Goal: Check status: Check status

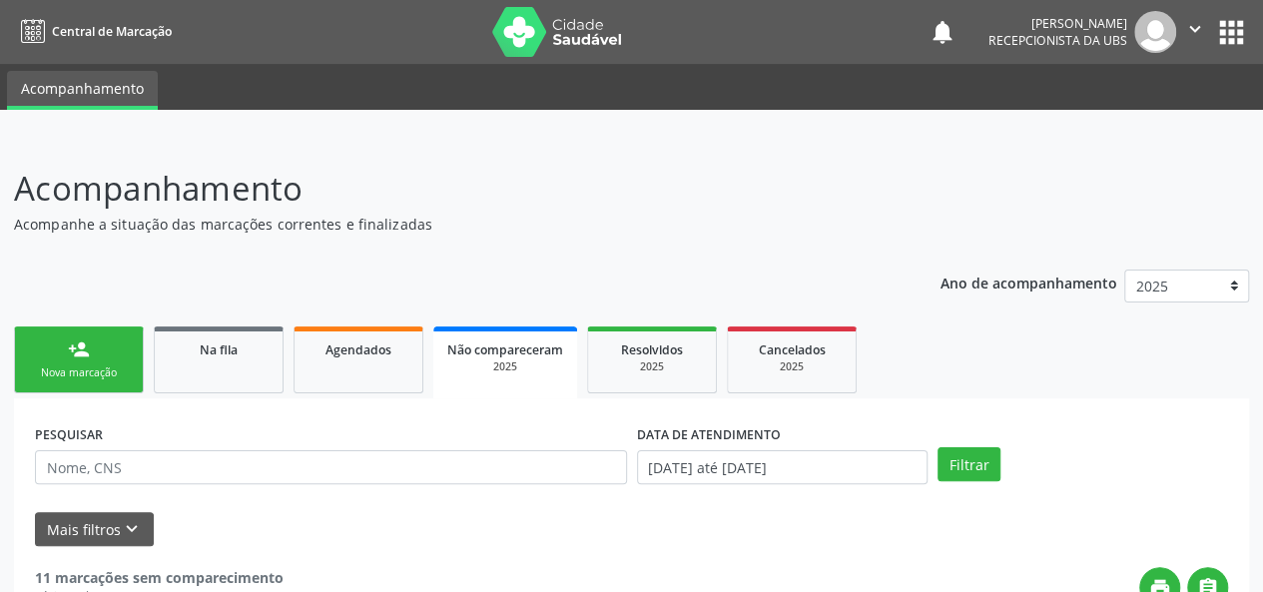
scroll to position [200, 0]
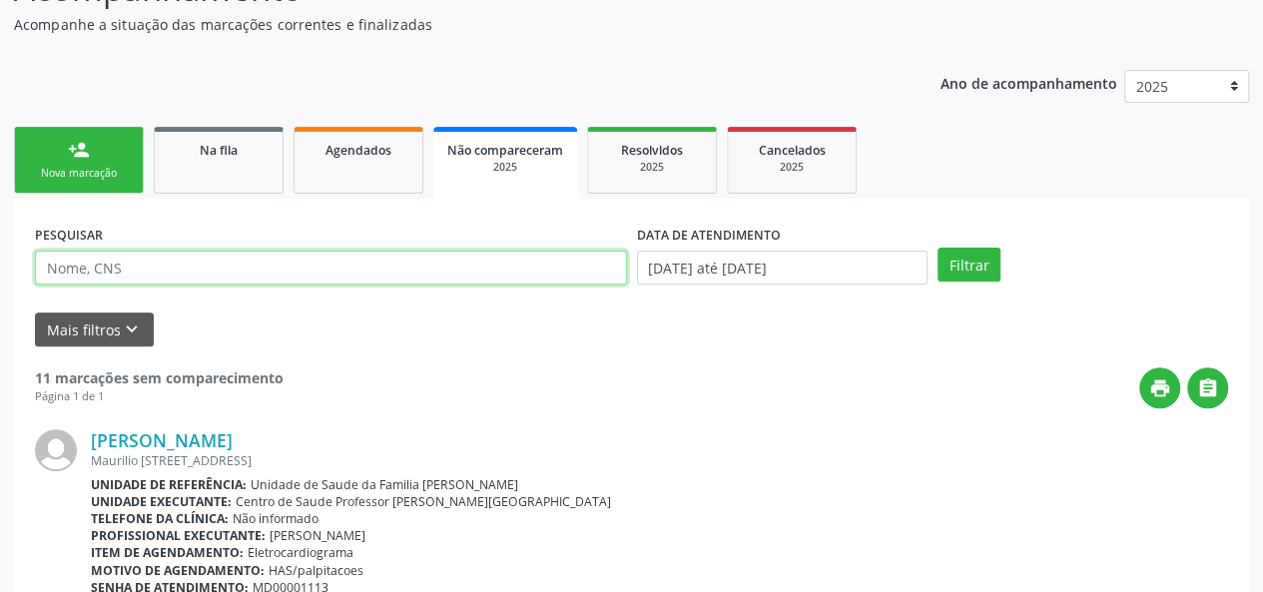
click at [180, 264] on input "text" at bounding box center [331, 268] width 592 height 34
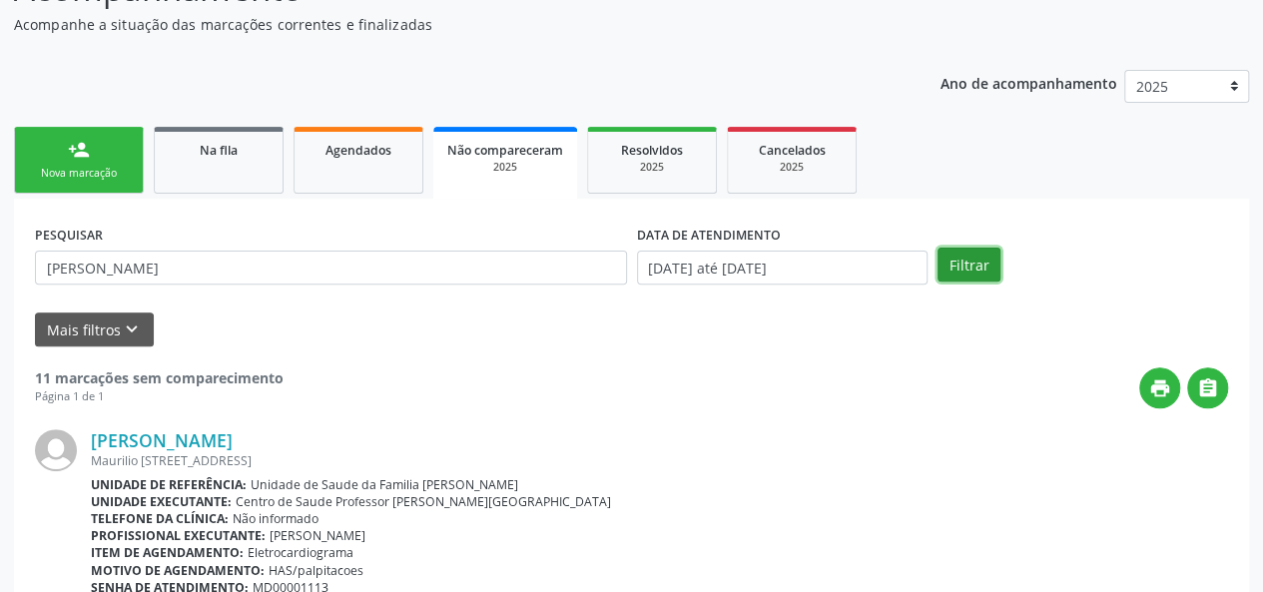
click at [970, 265] on button "Filtrar" at bounding box center [968, 265] width 63 height 34
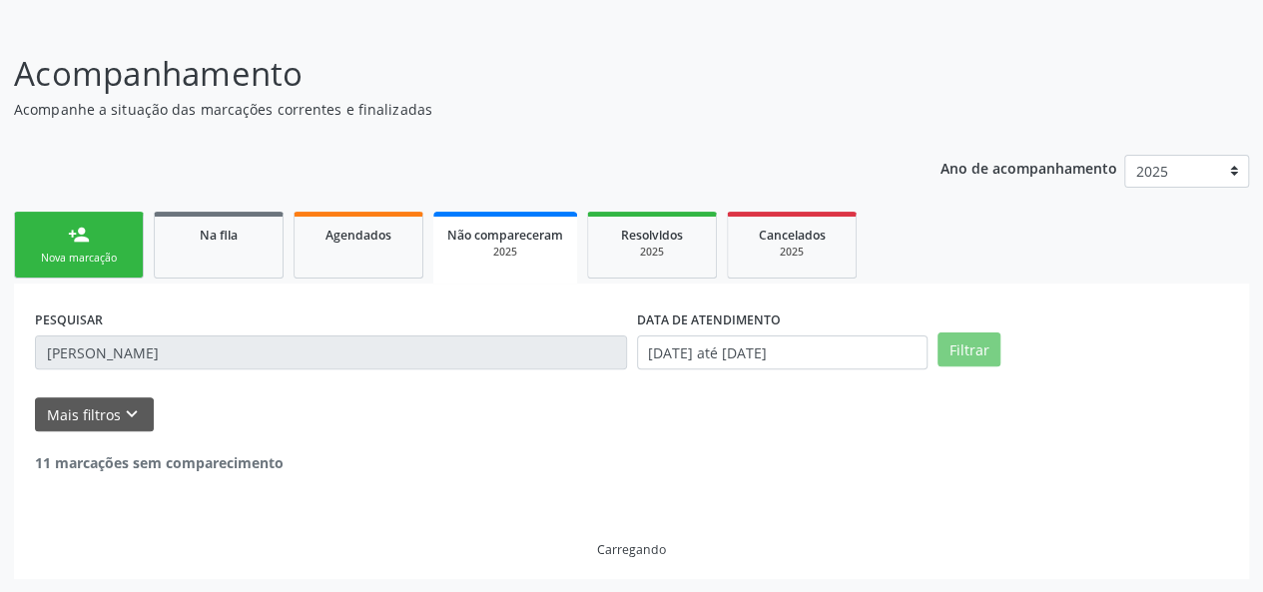
scroll to position [51, 0]
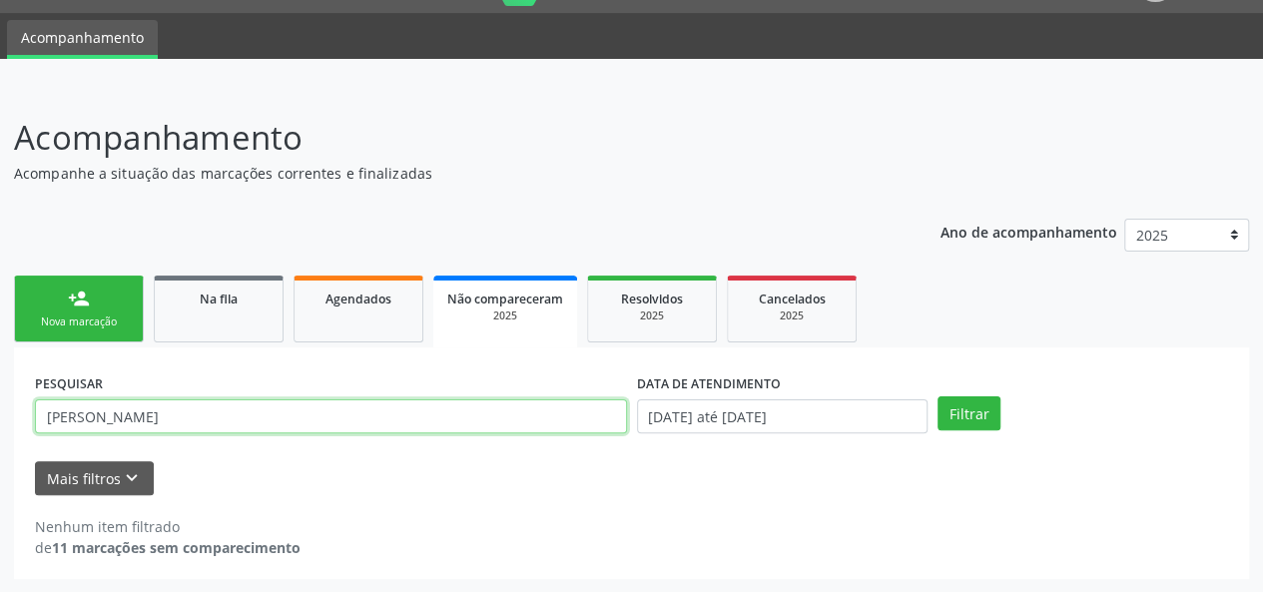
click at [244, 414] on input "[PERSON_NAME]" at bounding box center [331, 416] width 592 height 34
type input "s"
click at [244, 414] on input "text" at bounding box center [331, 416] width 592 height 34
type input "[PERSON_NAME]"
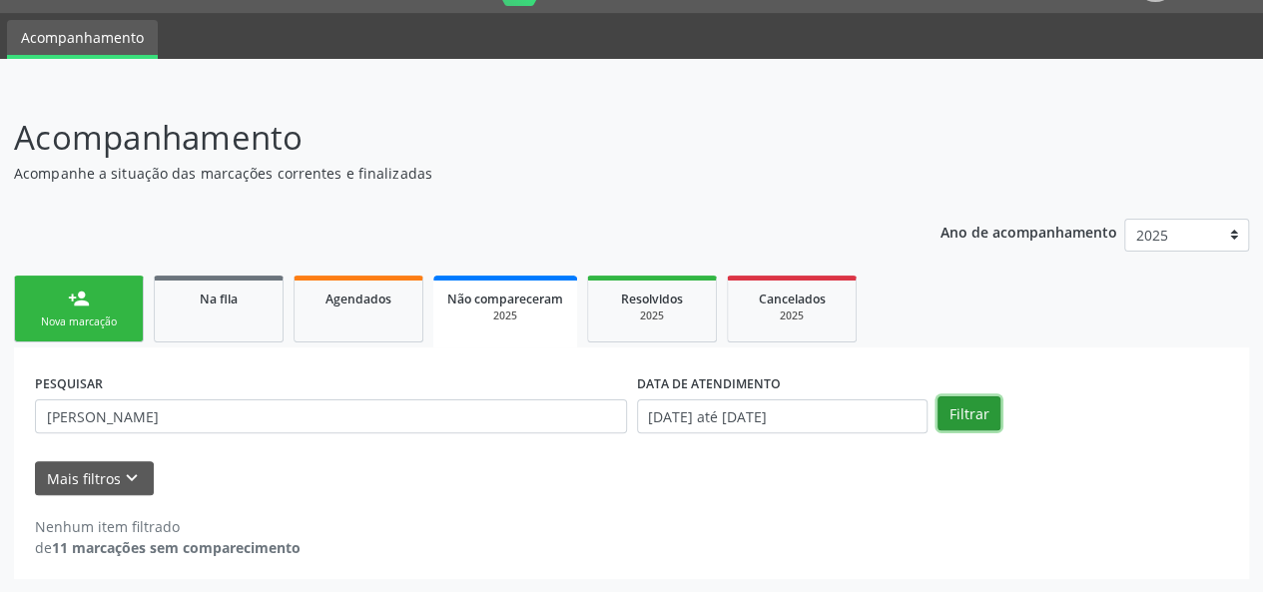
click at [963, 399] on button "Filtrar" at bounding box center [968, 413] width 63 height 34
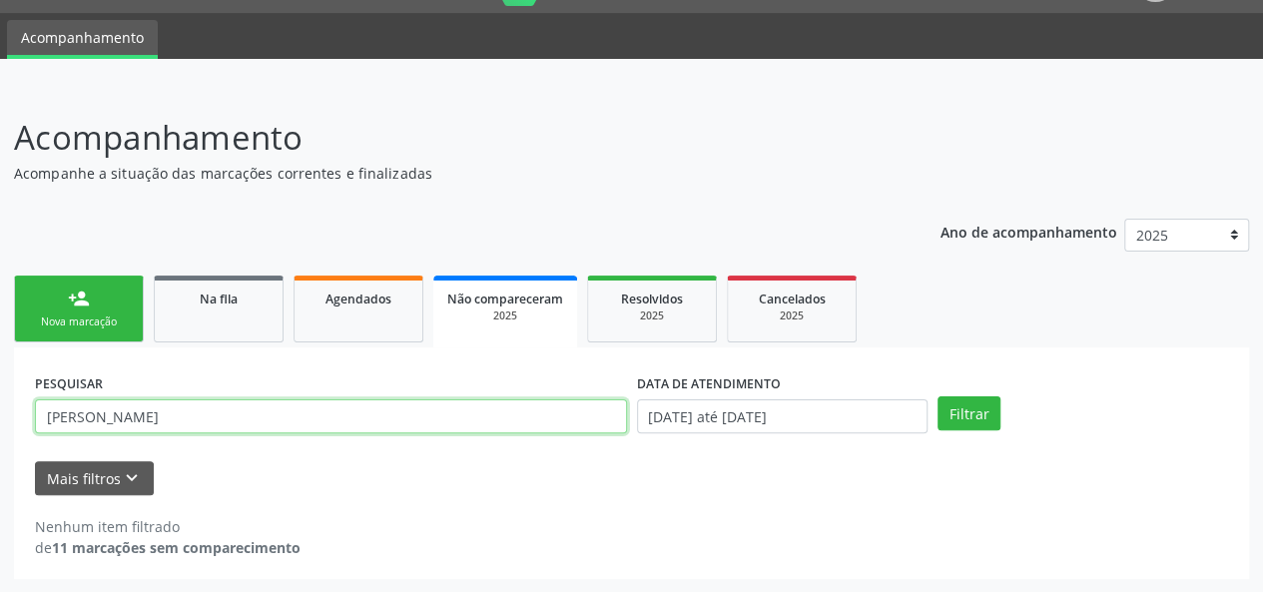
drag, startPoint x: 169, startPoint y: 417, endPoint x: 13, endPoint y: 416, distance: 155.7
click at [13, 416] on div "Acompanhamento Acompanhe a situação das marcações correntes e finalizadas Relat…" at bounding box center [631, 340] width 1263 height 506
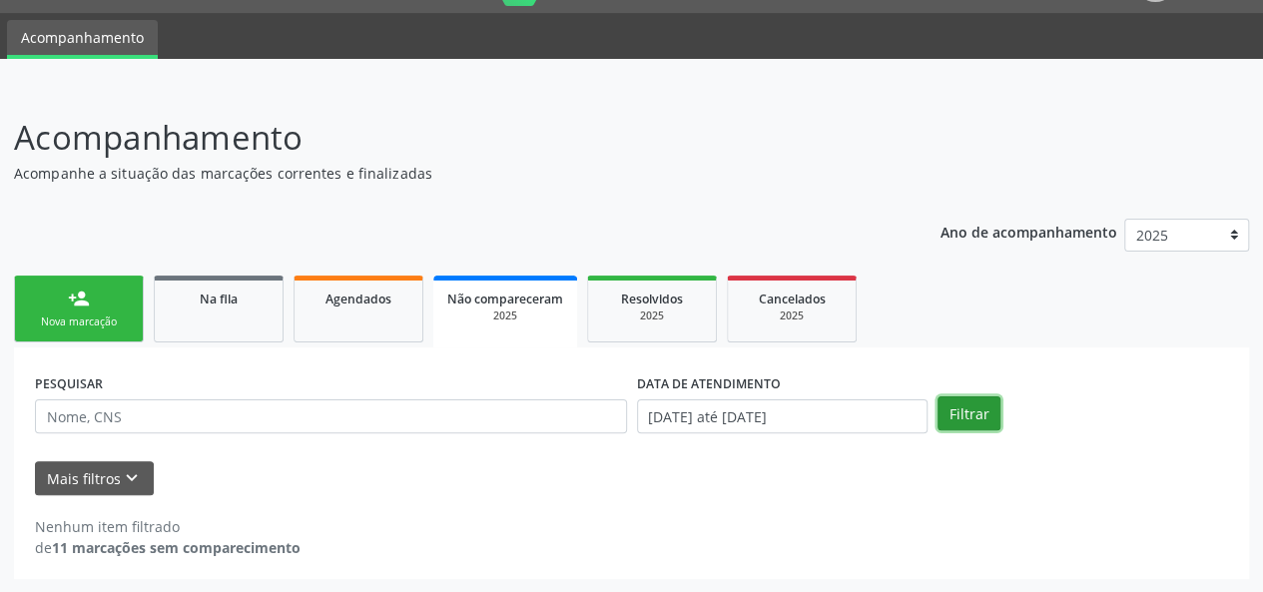
click at [968, 424] on button "Filtrar" at bounding box center [968, 413] width 63 height 34
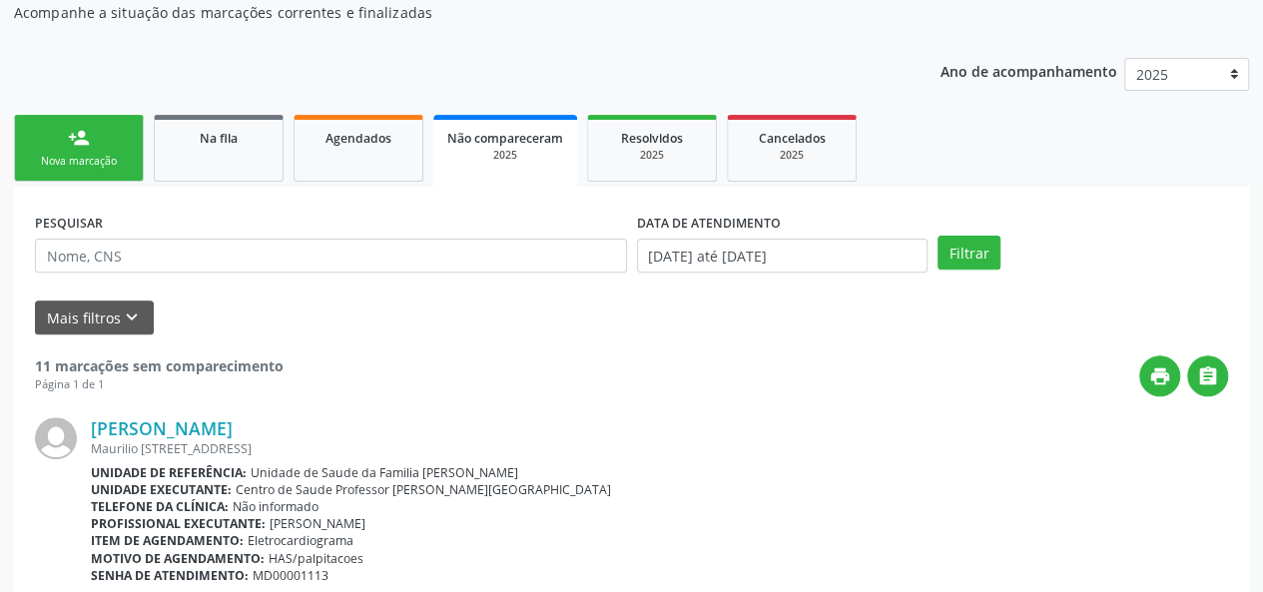
scroll to position [0, 0]
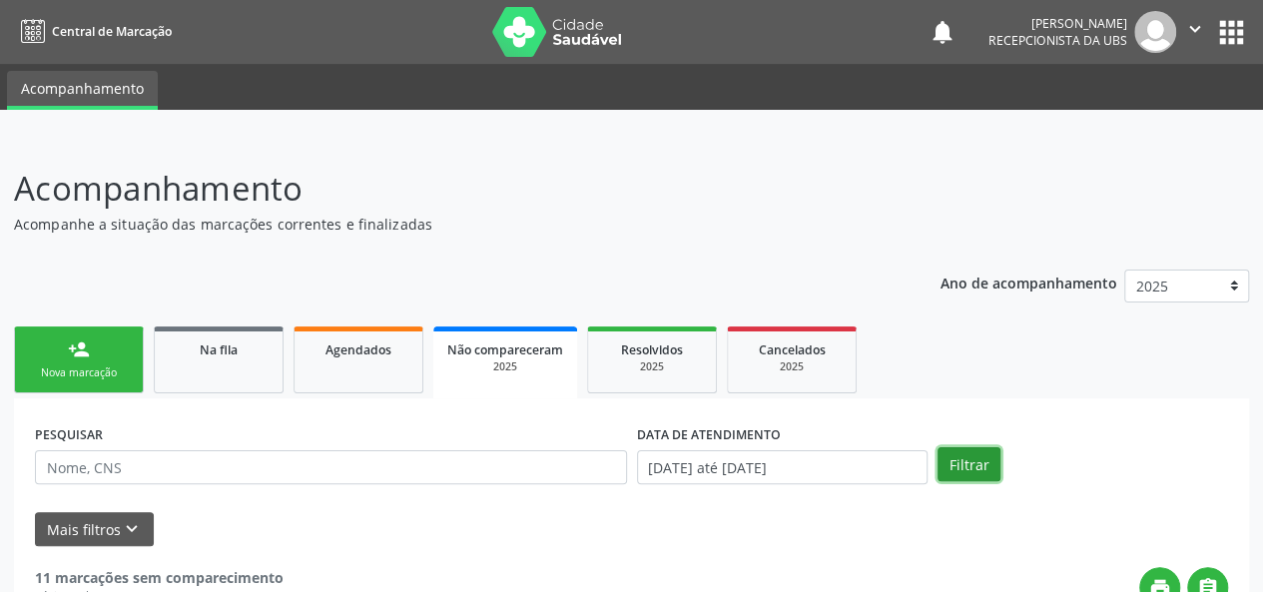
click at [966, 460] on button "Filtrar" at bounding box center [968, 464] width 63 height 34
click at [818, 448] on div "DATA DE ATENDIMENTO" at bounding box center [782, 434] width 290 height 31
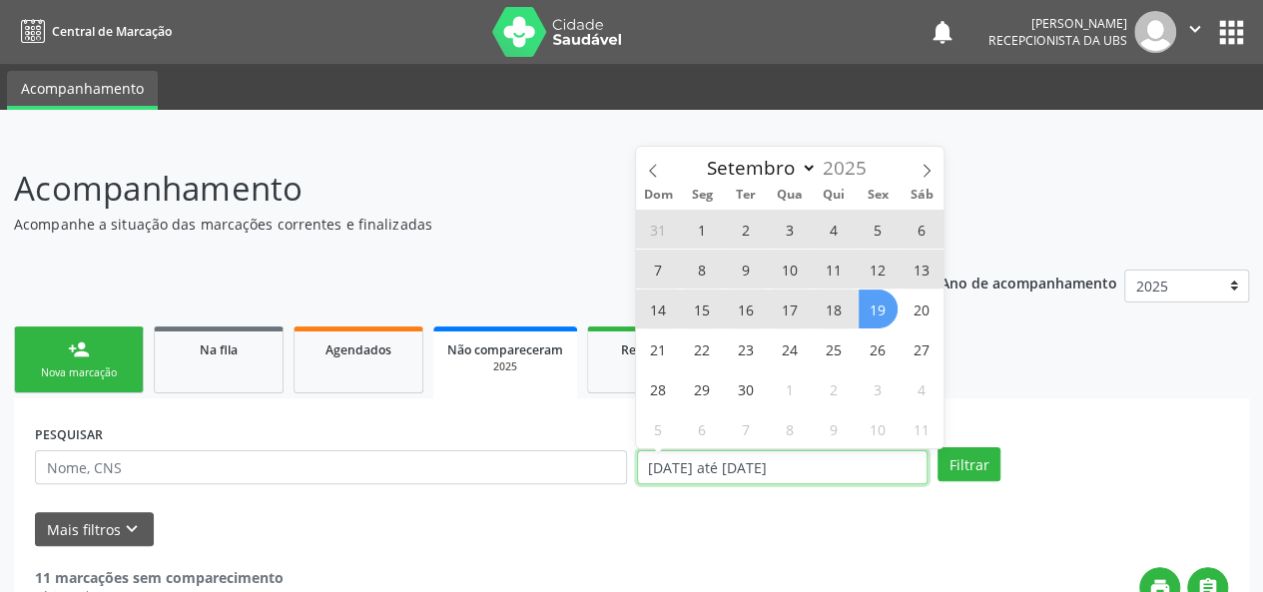
click at [818, 464] on input "[DATE] até [DATE]" at bounding box center [782, 467] width 290 height 34
click at [745, 388] on span "30" at bounding box center [746, 388] width 39 height 39
type input "[DATE]"
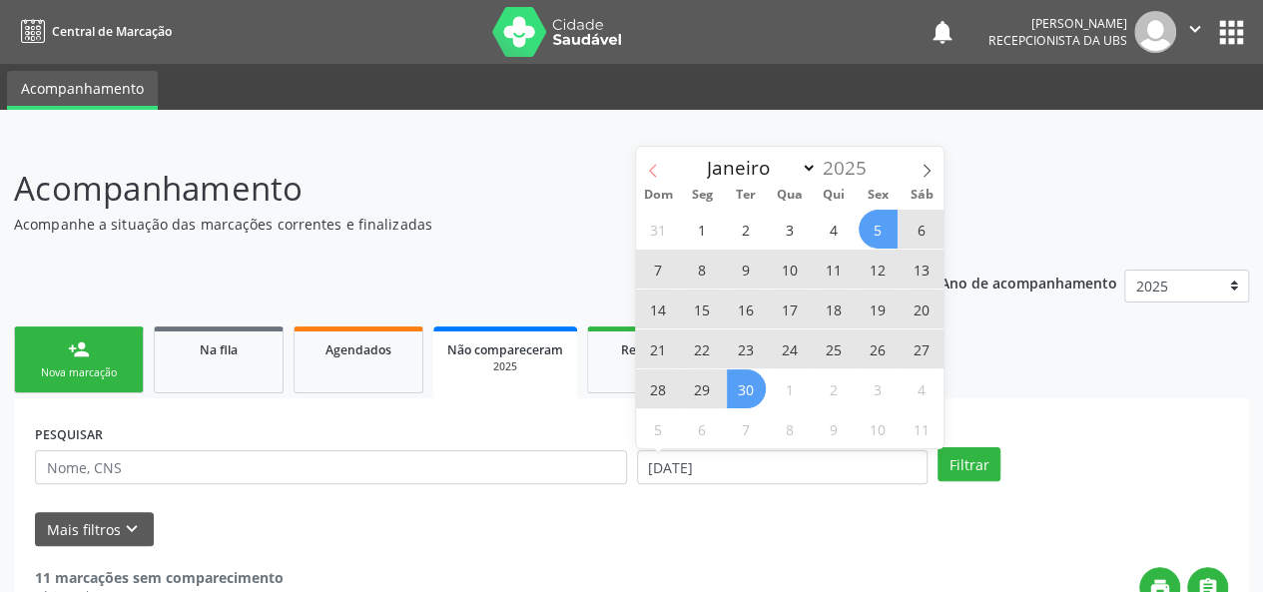
click at [645, 170] on span at bounding box center [653, 164] width 34 height 34
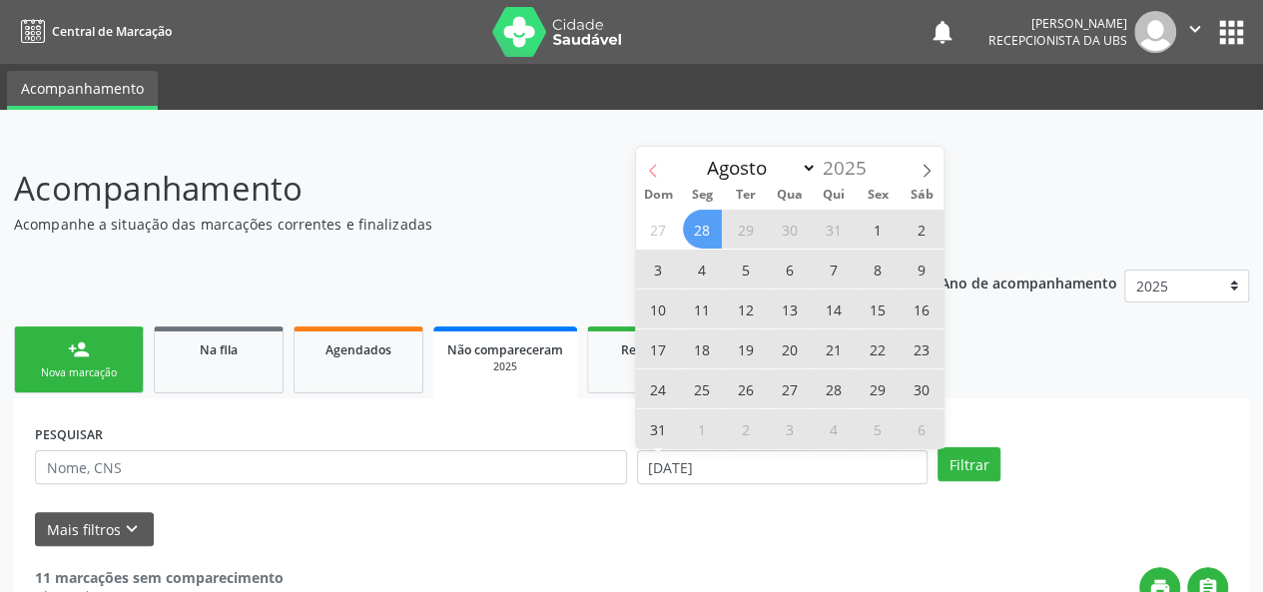
click at [651, 165] on icon at bounding box center [653, 171] width 14 height 14
select select "6"
click at [735, 223] on span "1" at bounding box center [746, 229] width 39 height 39
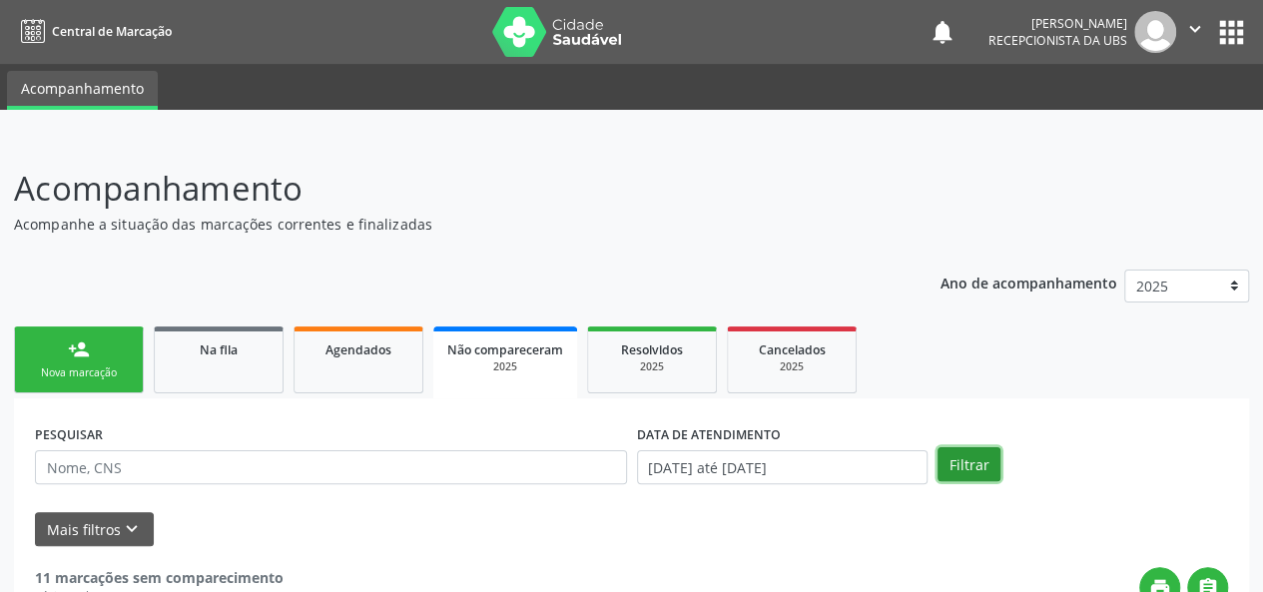
click at [967, 462] on button "Filtrar" at bounding box center [968, 464] width 63 height 34
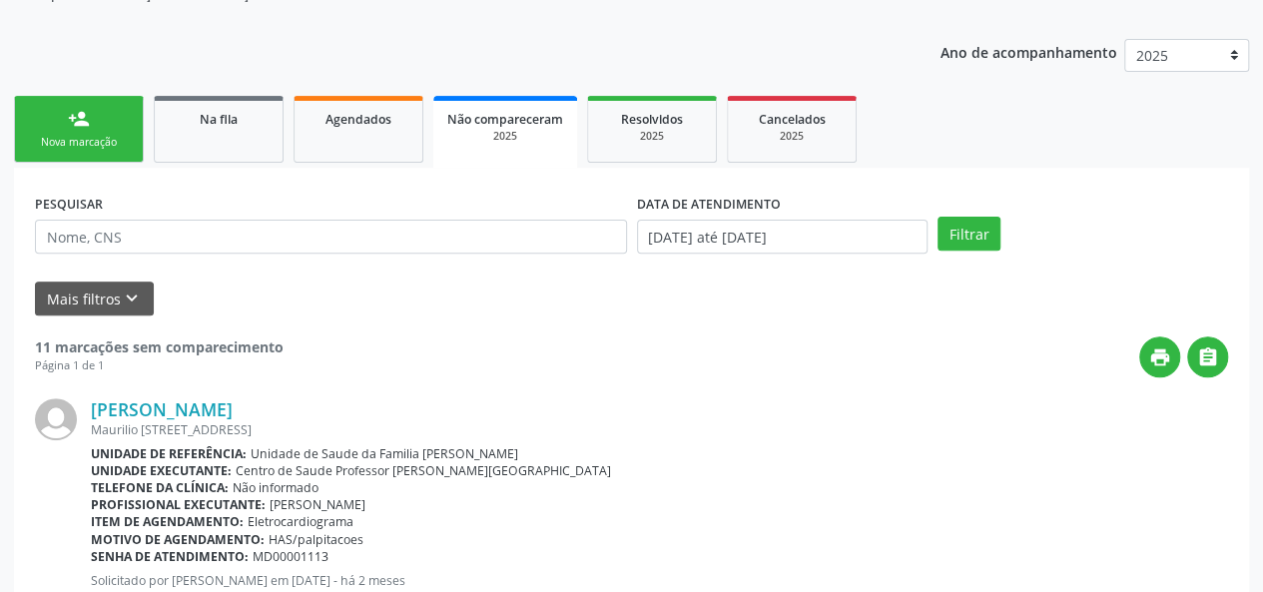
scroll to position [200, 0]
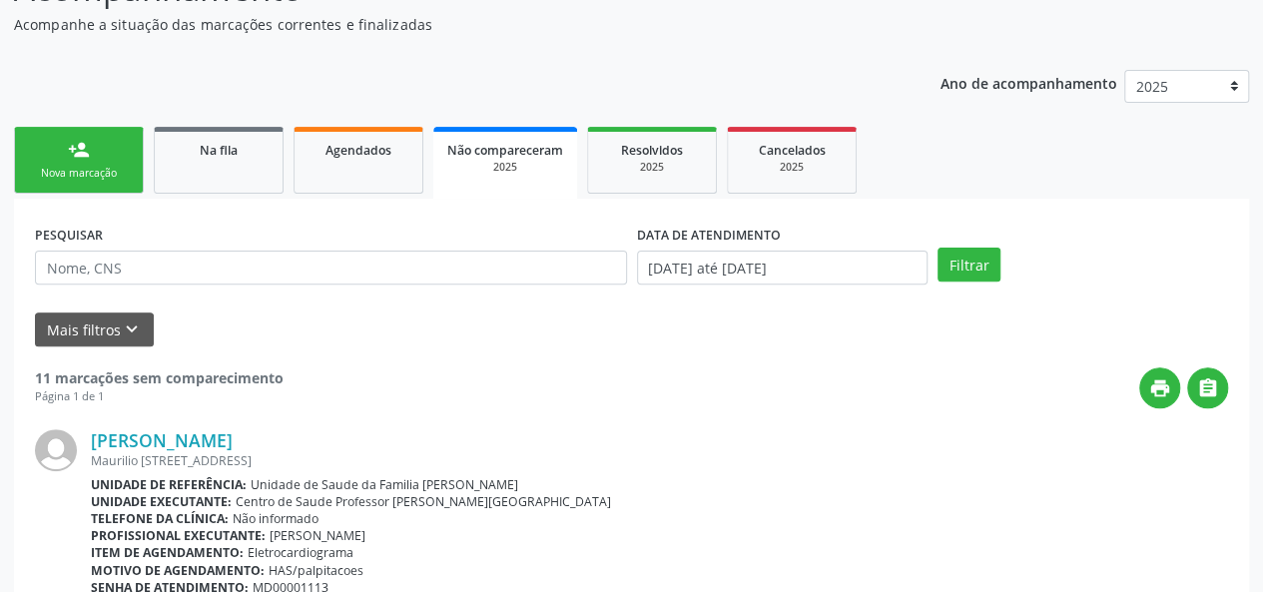
click at [72, 148] on div "person_add" at bounding box center [79, 150] width 22 height 22
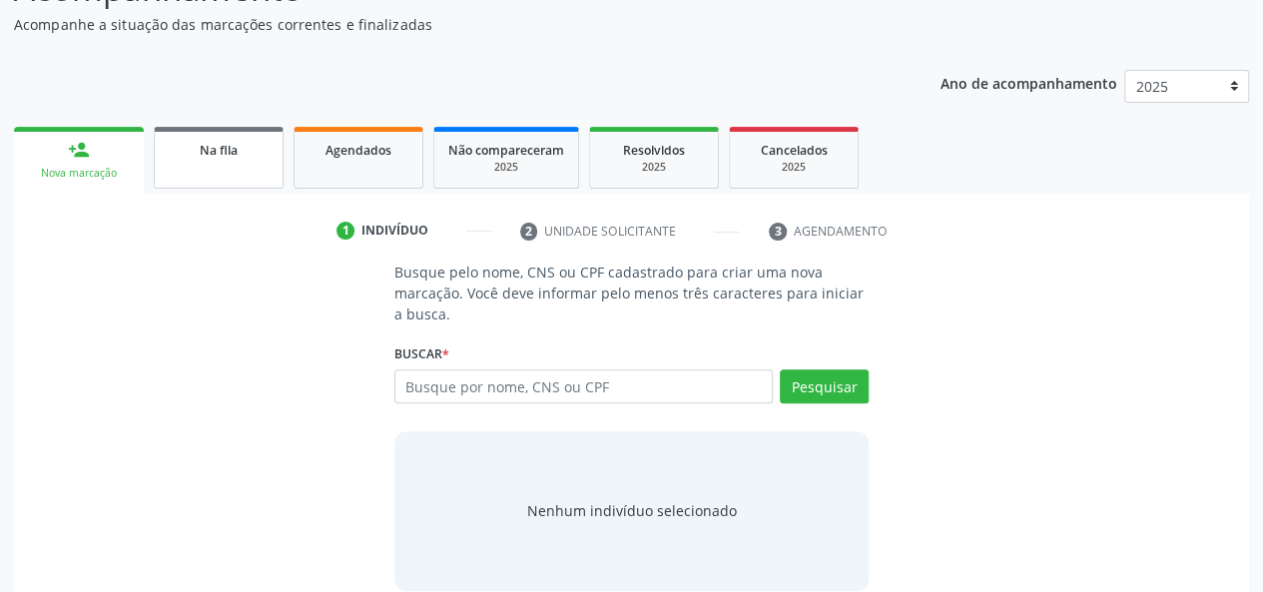
click at [222, 174] on link "Na fila" at bounding box center [219, 158] width 130 height 62
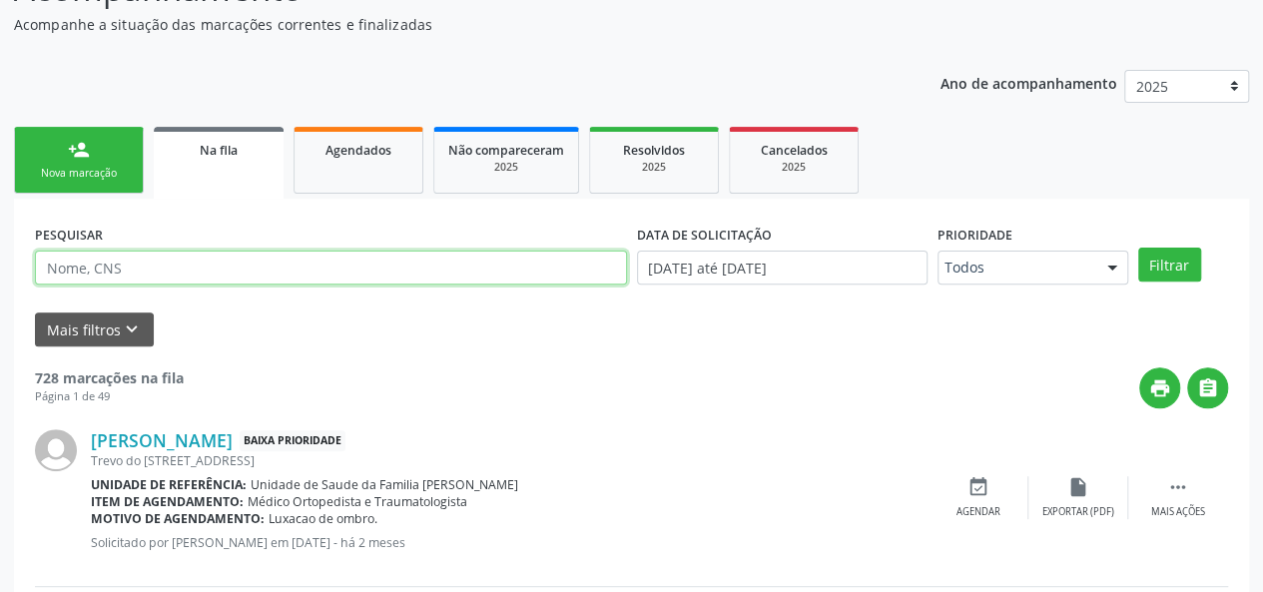
click at [130, 273] on input "text" at bounding box center [331, 268] width 592 height 34
type input "[PERSON_NAME]"
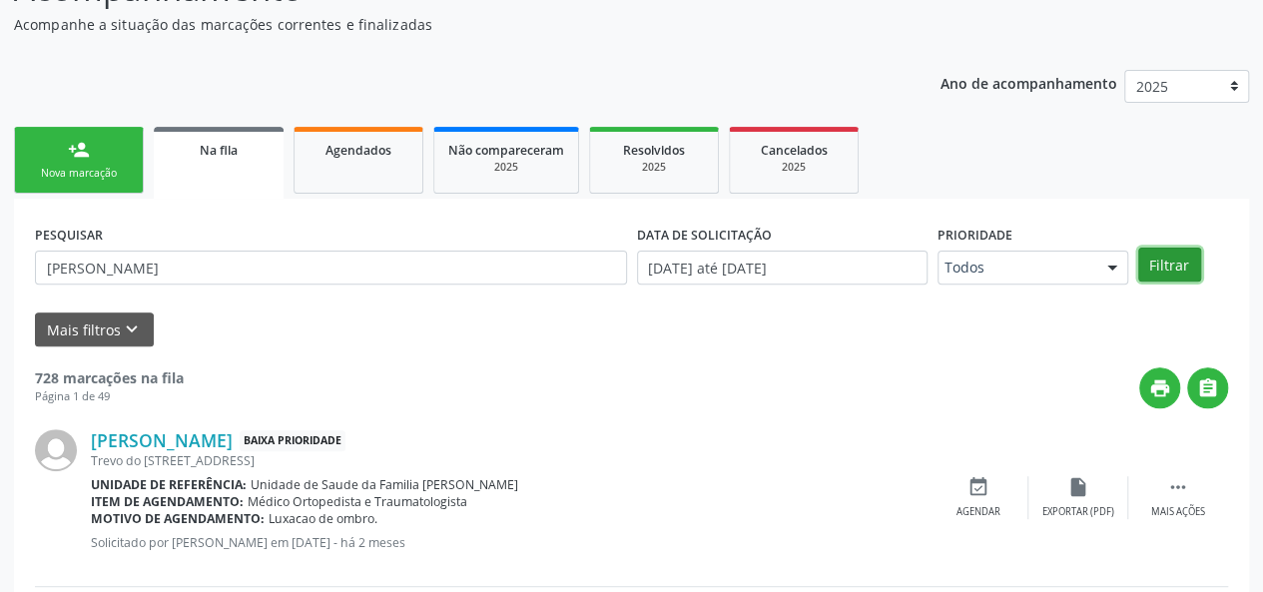
click at [1172, 259] on button "Filtrar" at bounding box center [1169, 265] width 63 height 34
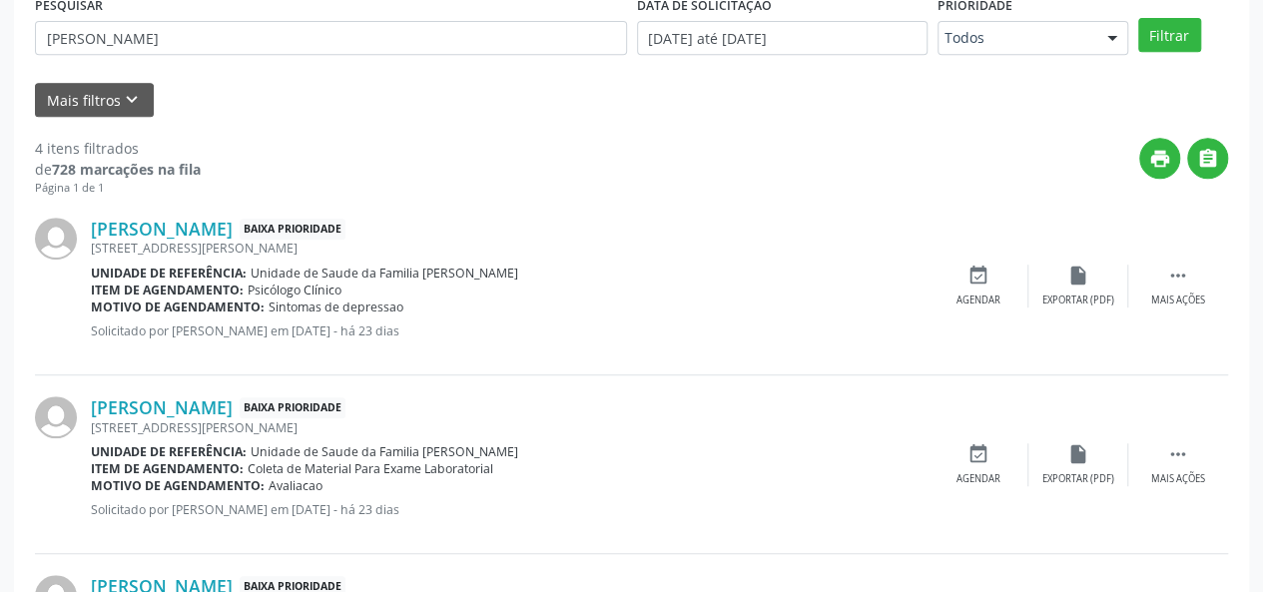
scroll to position [499, 0]
